Goal: Information Seeking & Learning: Learn about a topic

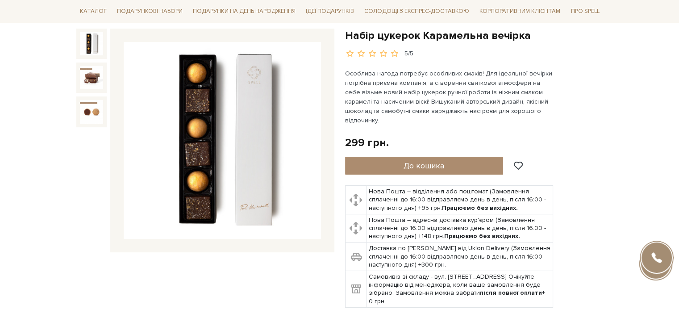
scroll to position [89, 0]
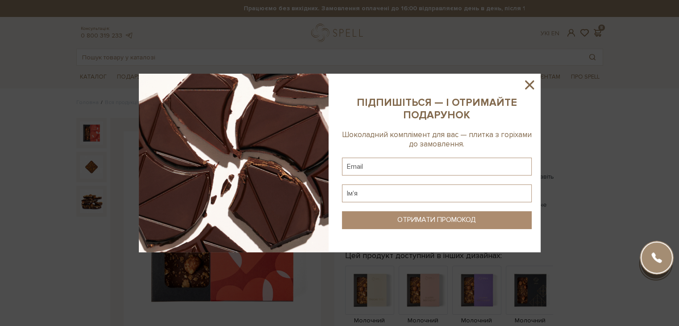
click at [630, 167] on div at bounding box center [339, 163] width 679 height 326
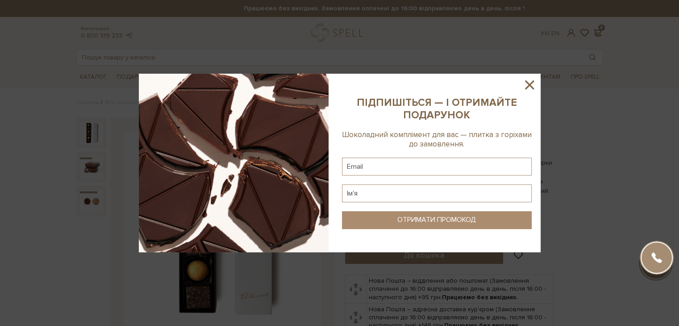
click at [529, 84] on icon at bounding box center [529, 84] width 9 height 9
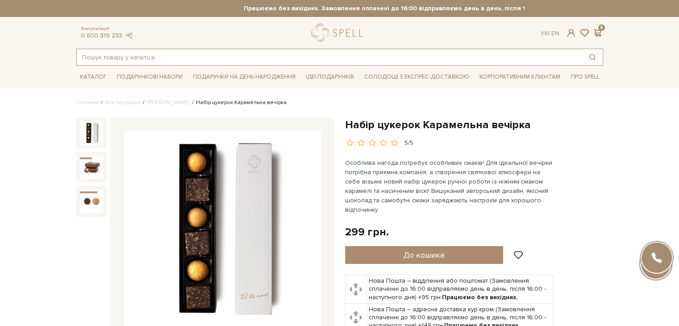
click at [275, 53] on input "text" at bounding box center [330, 57] width 506 height 16
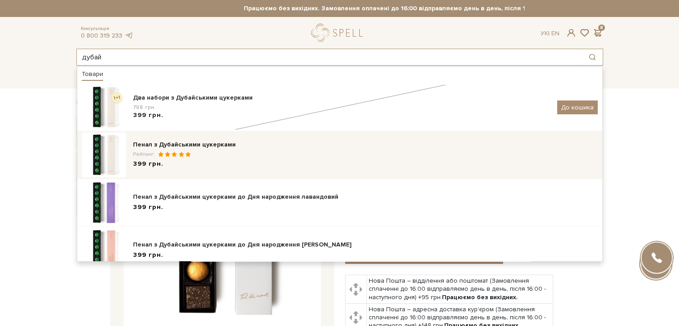
type input "дубай"
click at [234, 148] on div "Пенал з Дубайськими цукерками" at bounding box center [365, 144] width 465 height 9
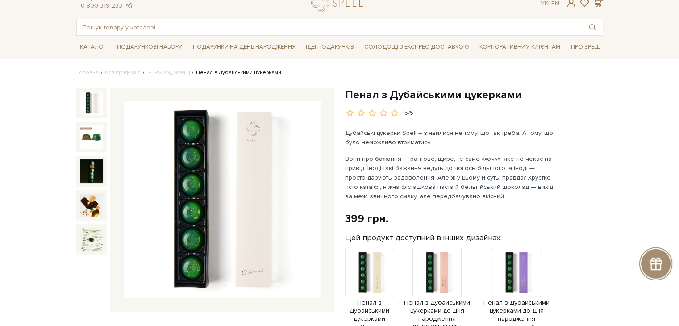
scroll to position [45, 0]
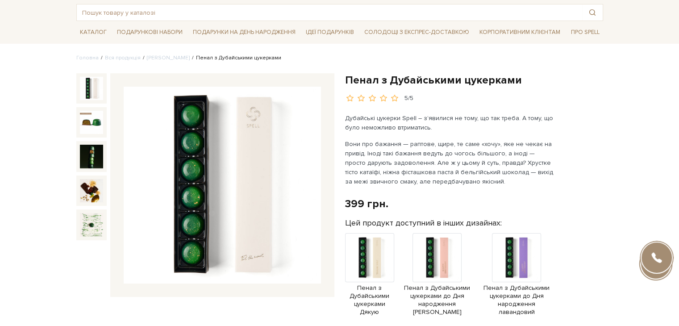
click at [229, 172] on img at bounding box center [222, 185] width 197 height 197
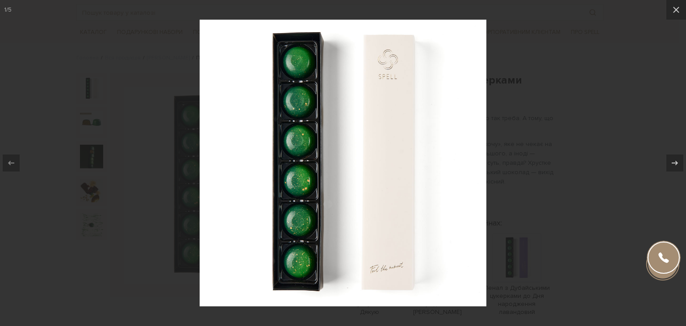
click at [515, 68] on div at bounding box center [343, 163] width 686 height 326
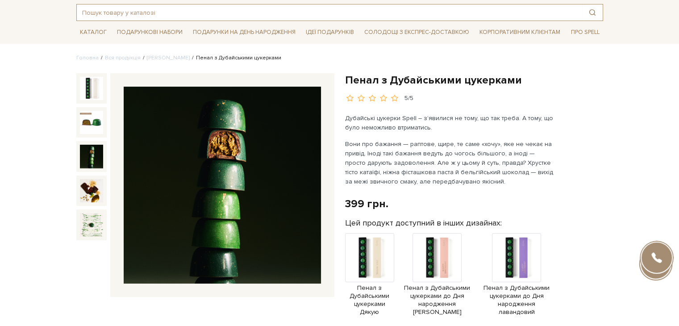
click at [250, 13] on input "text" at bounding box center [330, 12] width 506 height 16
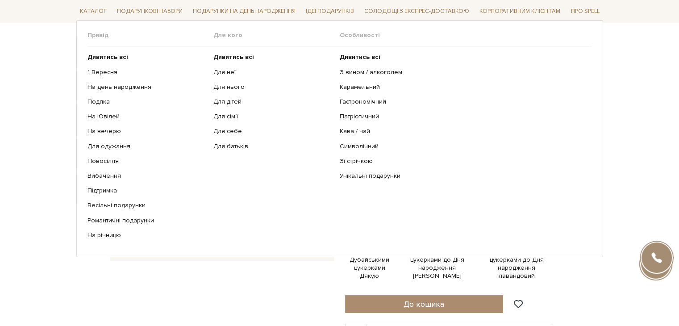
scroll to position [89, 0]
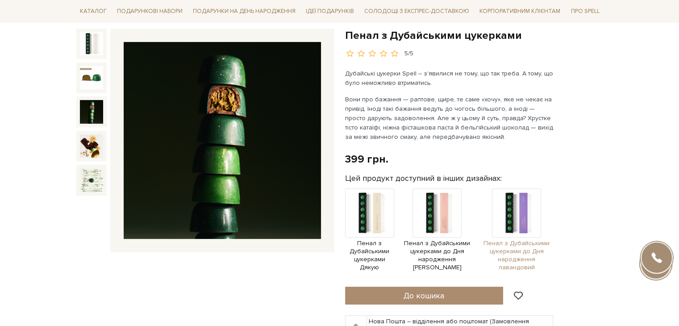
click at [522, 216] on img at bounding box center [516, 212] width 49 height 49
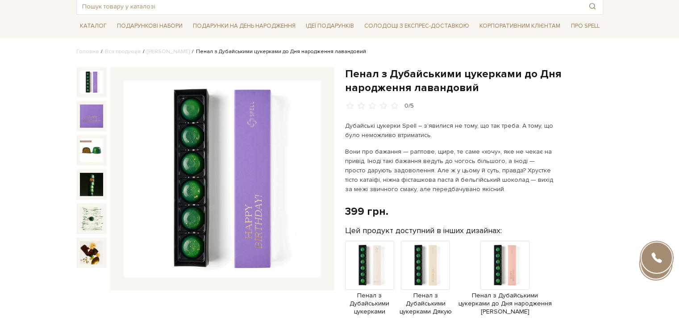
scroll to position [89, 0]
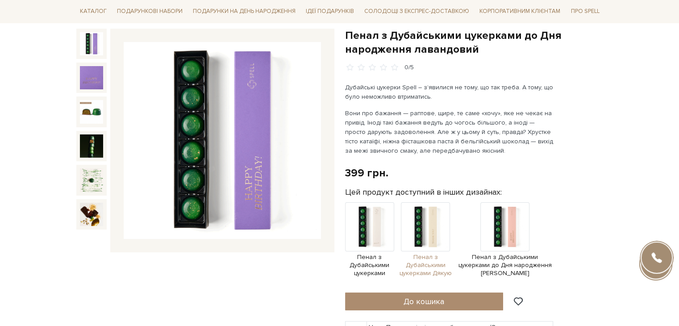
click at [438, 219] on img at bounding box center [425, 226] width 49 height 49
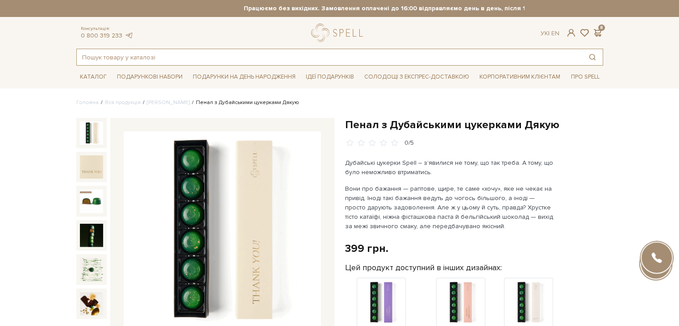
click at [154, 58] on input "text" at bounding box center [330, 57] width 506 height 16
click at [242, 52] on input "text" at bounding box center [330, 57] width 506 height 16
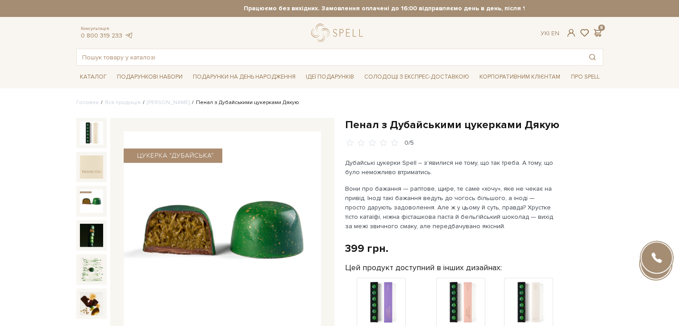
click at [90, 208] on img at bounding box center [91, 200] width 23 height 23
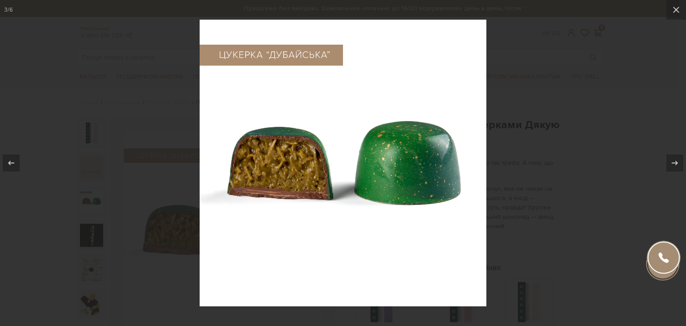
drag, startPoint x: 319, startPoint y: 177, endPoint x: 286, endPoint y: 135, distance: 53.7
click at [286, 135] on img at bounding box center [343, 163] width 287 height 287
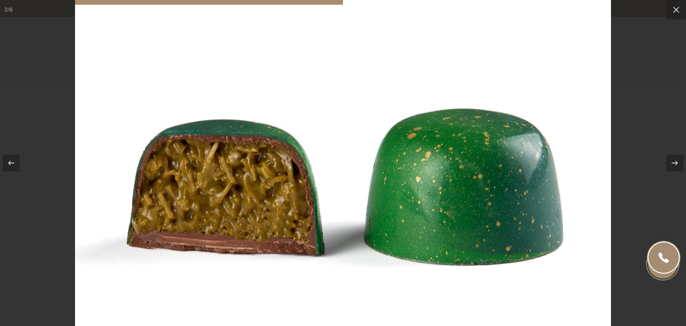
click at [654, 41] on div at bounding box center [343, 163] width 686 height 326
